Goal: Find specific page/section: Find specific page/section

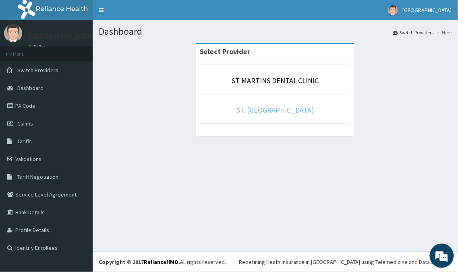
click at [267, 108] on link "ST. [GEOGRAPHIC_DATA]" at bounding box center [275, 109] width 77 height 9
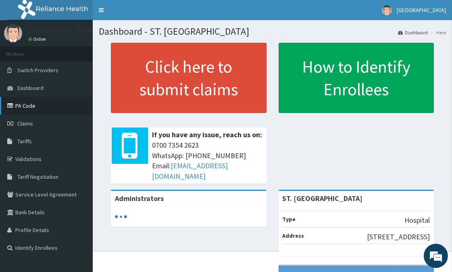
click at [23, 103] on link "PA Code" at bounding box center [46, 106] width 93 height 18
